Goal: Task Accomplishment & Management: Complete application form

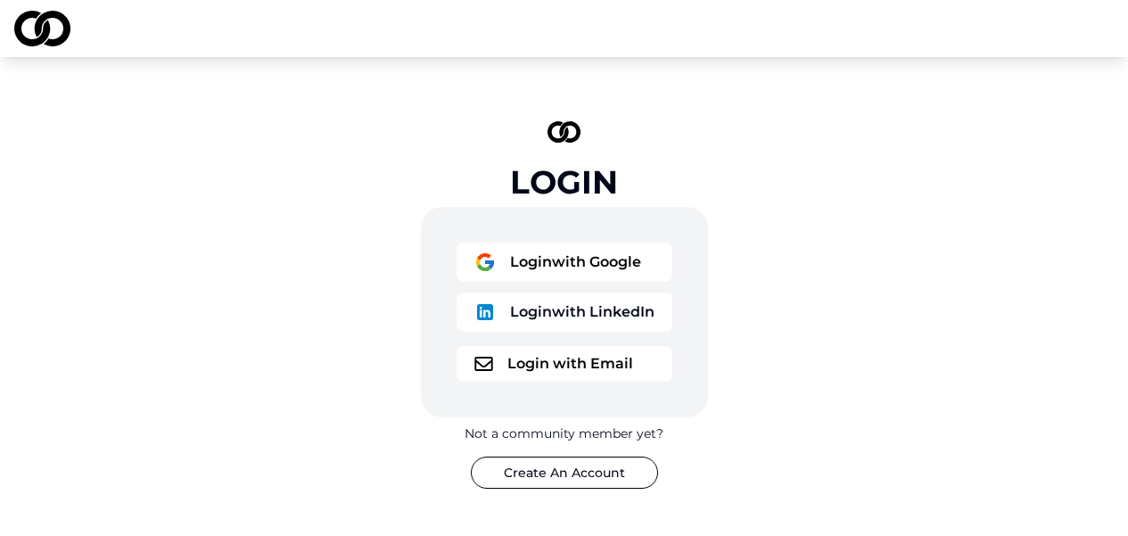
click at [584, 310] on button "Login with LinkedIn" at bounding box center [565, 312] width 216 height 39
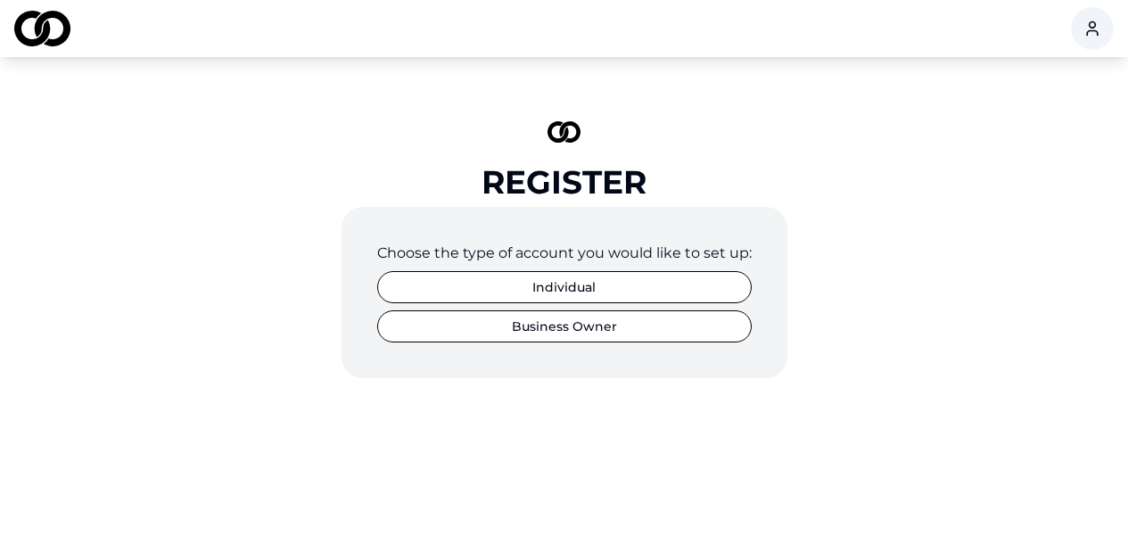
click at [467, 293] on button "Individual" at bounding box center [564, 287] width 375 height 32
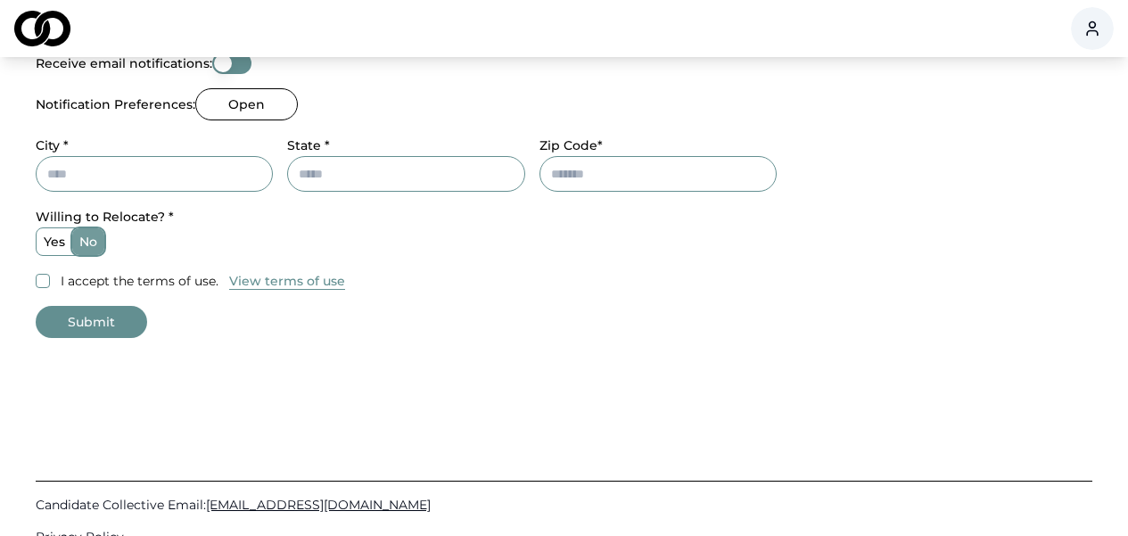
scroll to position [926, 0]
